Goal: Information Seeking & Learning: Learn about a topic

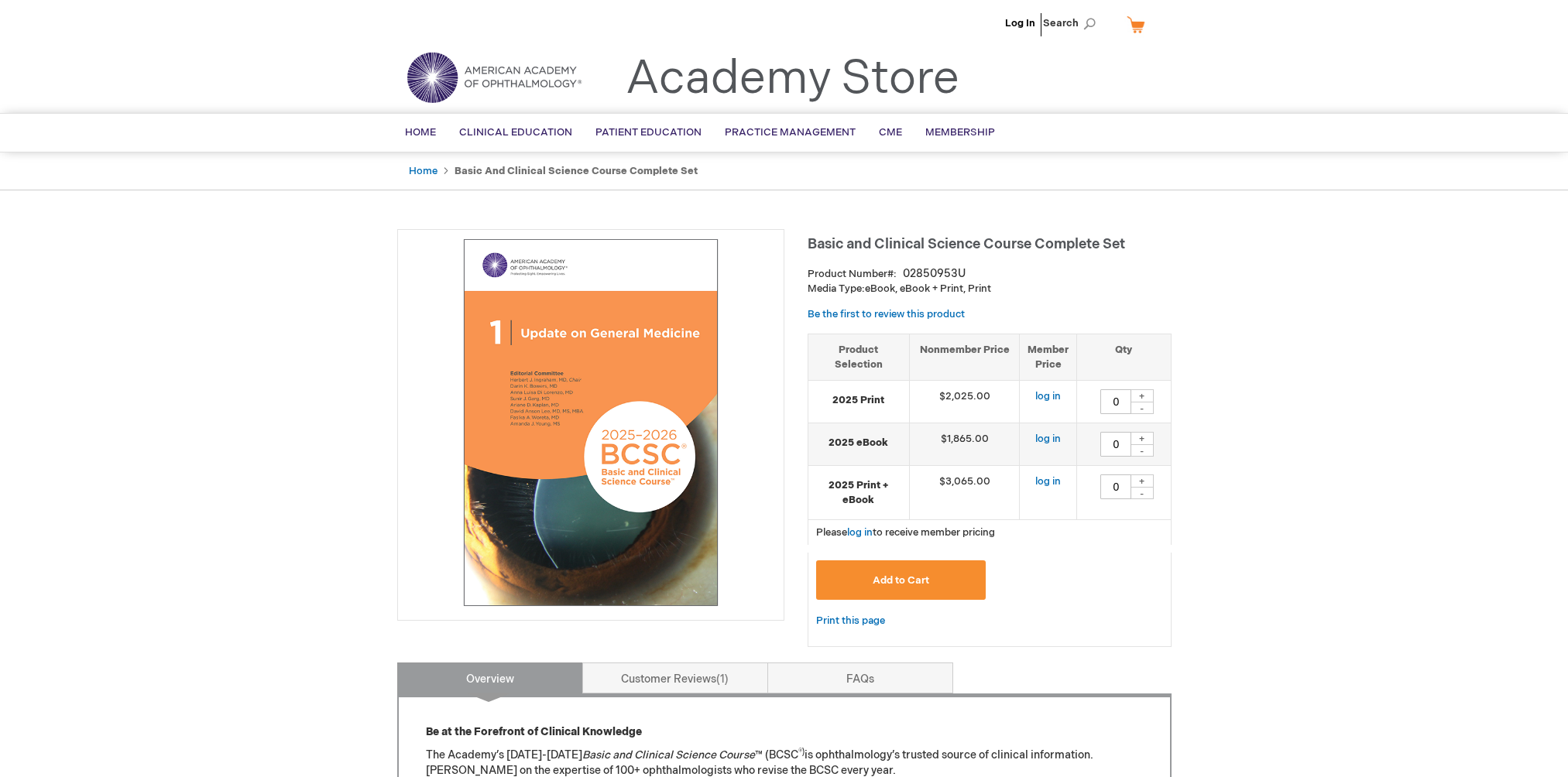
type input "0"
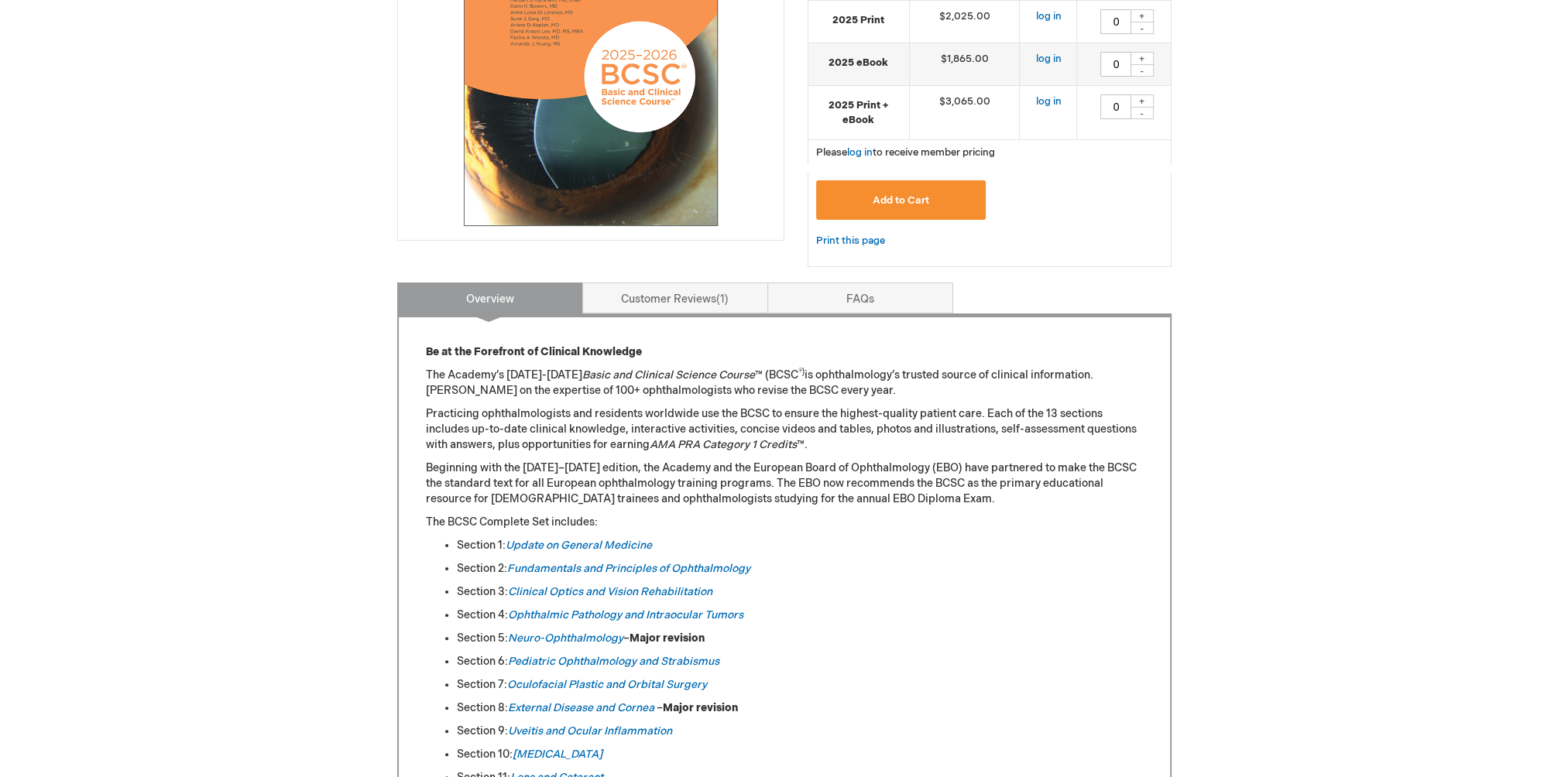
scroll to position [465, 0]
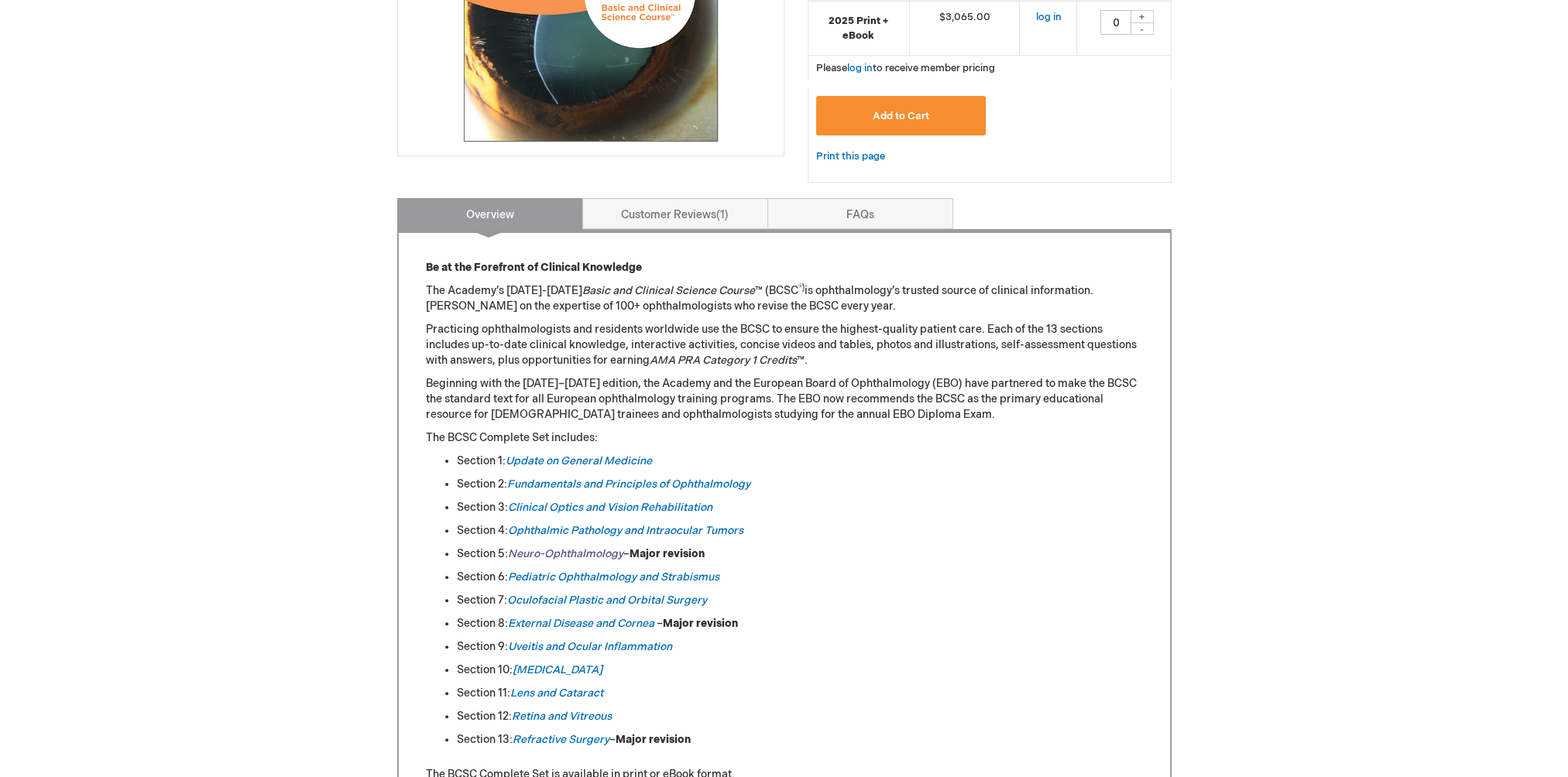
click at [545, 551] on em "Neuro-Ophthalmology" at bounding box center [566, 553] width 115 height 13
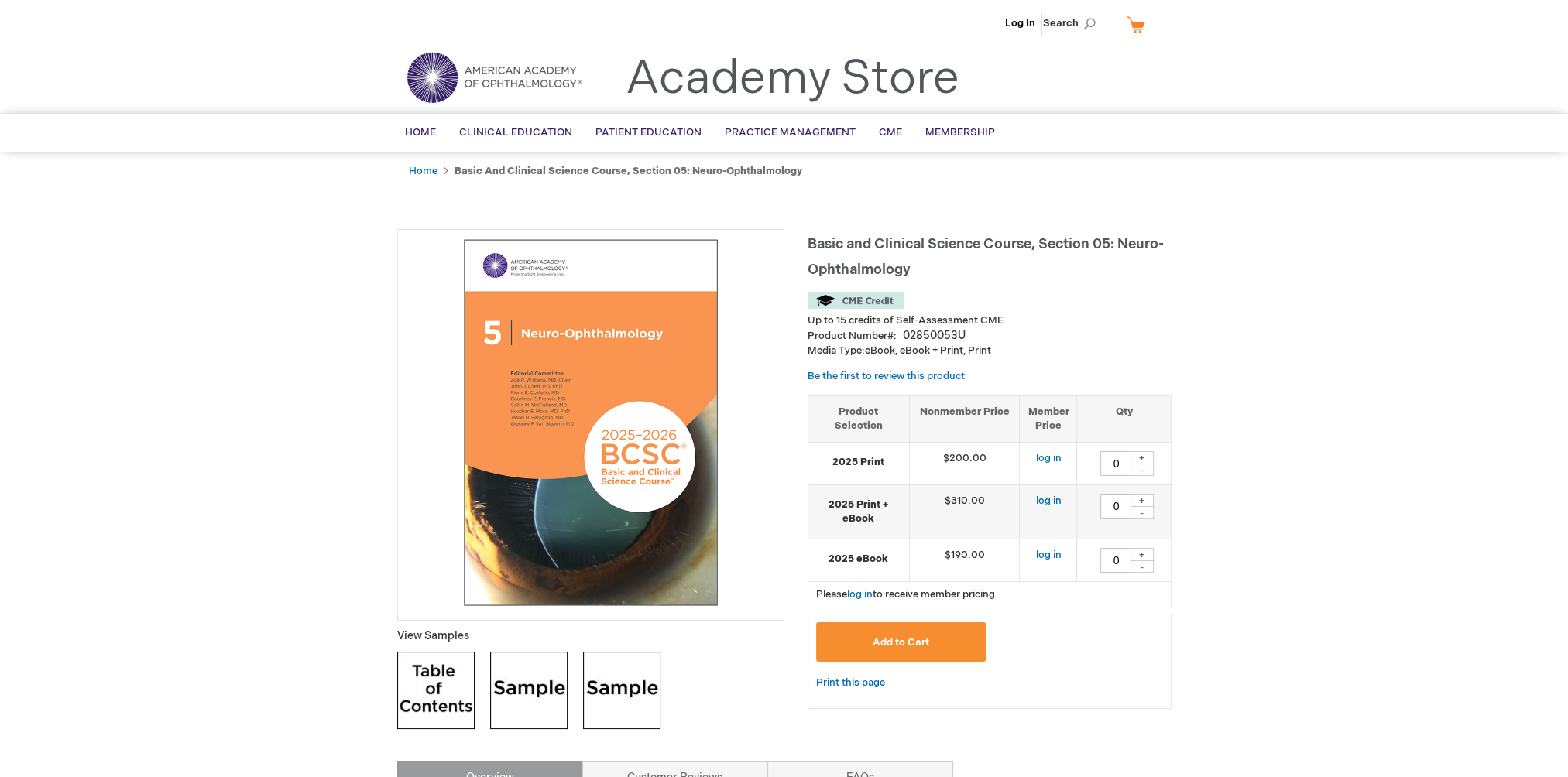
drag, startPoint x: 810, startPoint y: 242, endPoint x: 1113, endPoint y: 244, distance: 303.0
click at [1113, 244] on span "Basic and Clinical Science Course, Section 05: Neuro-Ophthalmology" at bounding box center [985, 256] width 356 height 42
copy span "Basic and Clinical Science Course, Section 05"
click at [985, 266] on h1 "Basic and Clinical Science Course, Section 05: Neuro-Ophthalmology" at bounding box center [989, 255] width 364 height 51
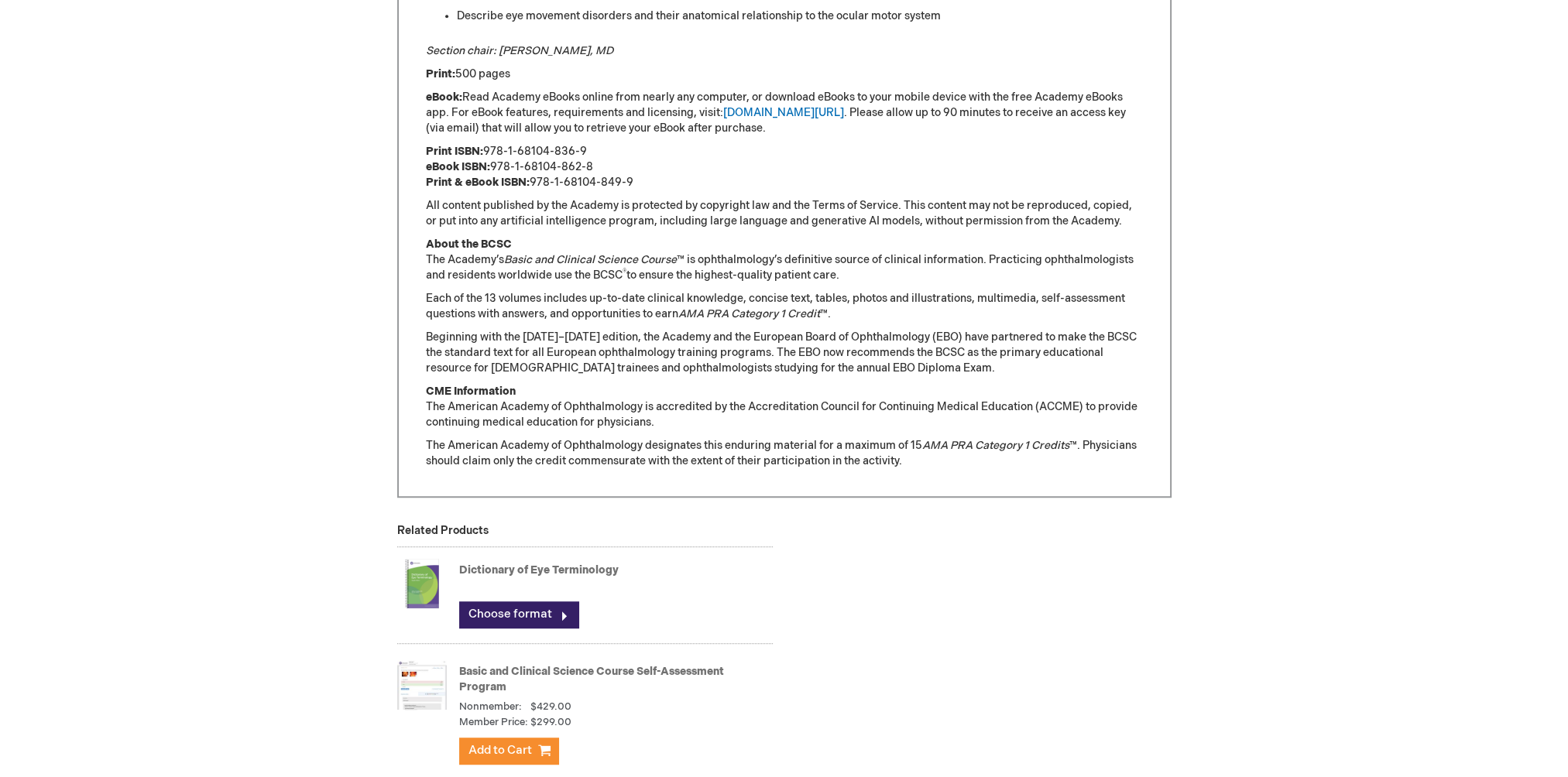
scroll to position [1238, 0]
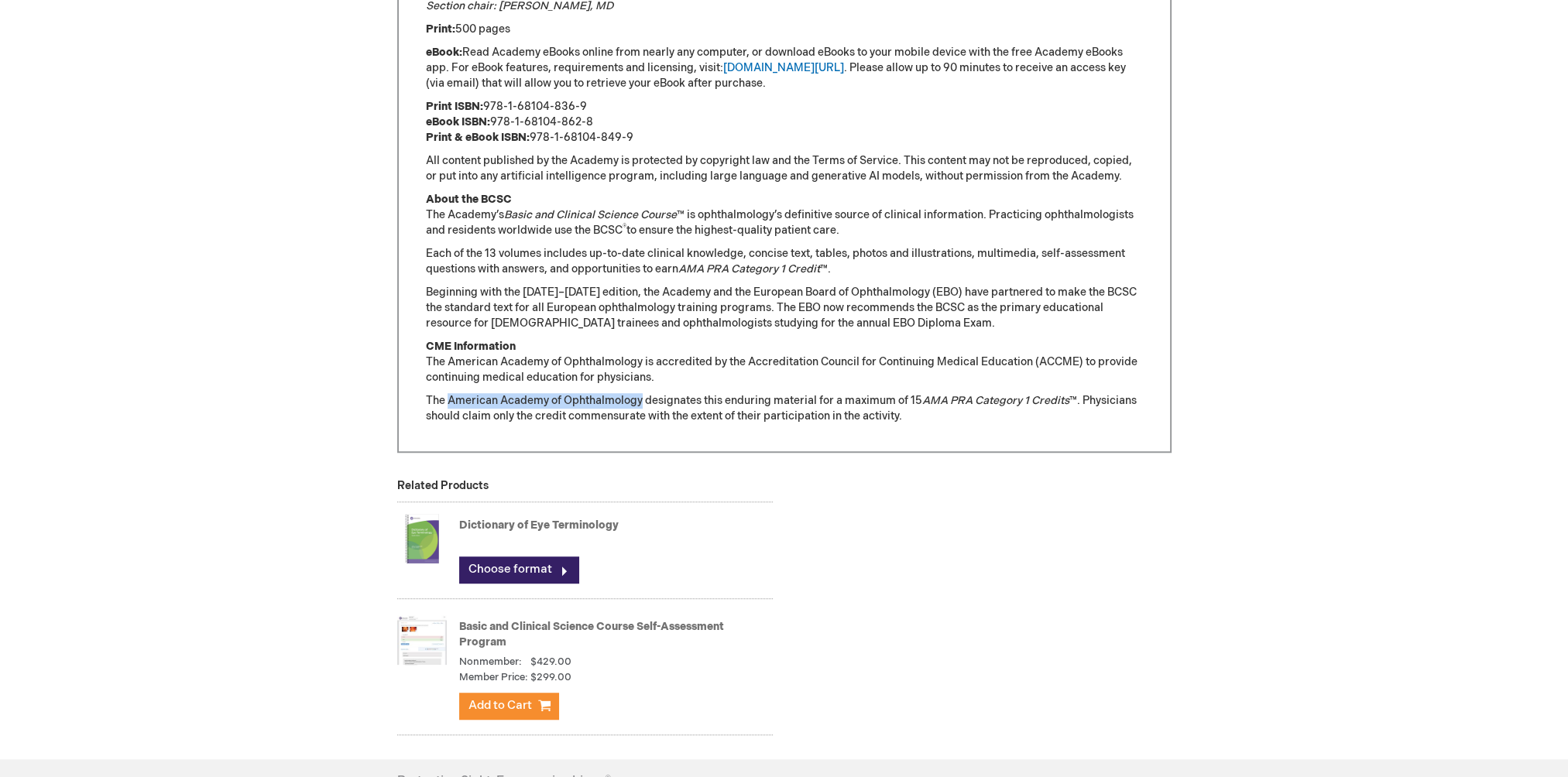
drag, startPoint x: 447, startPoint y: 399, endPoint x: 642, endPoint y: 399, distance: 195.0
click at [642, 399] on p "The American Academy of Ophthalmology designates this enduring material for a m…" at bounding box center [784, 408] width 717 height 31
copy p "American Academy of Ophthalmology"
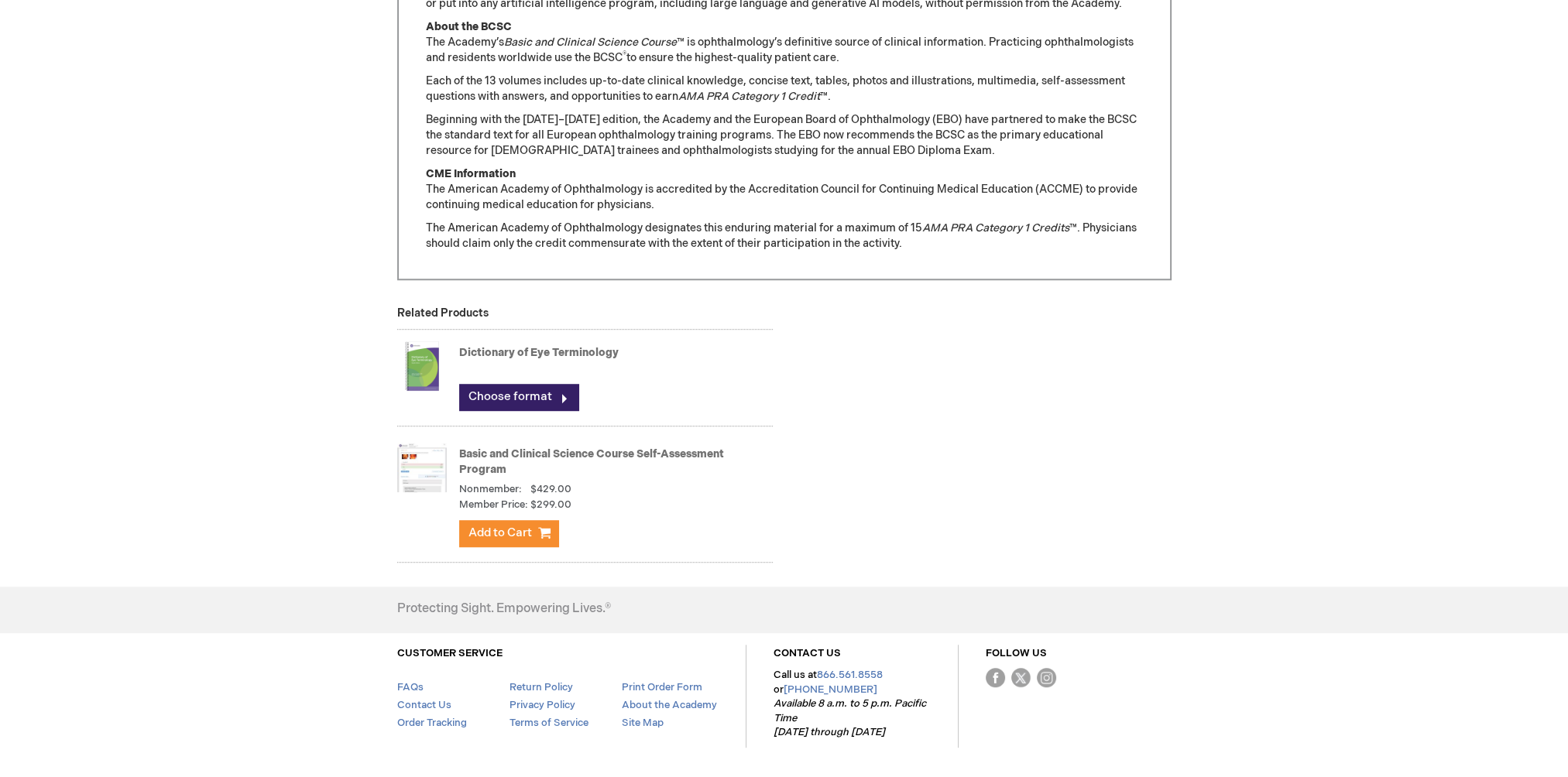
scroll to position [1363, 0]
